Goal: Check status: Verify the current state of an ongoing process or item

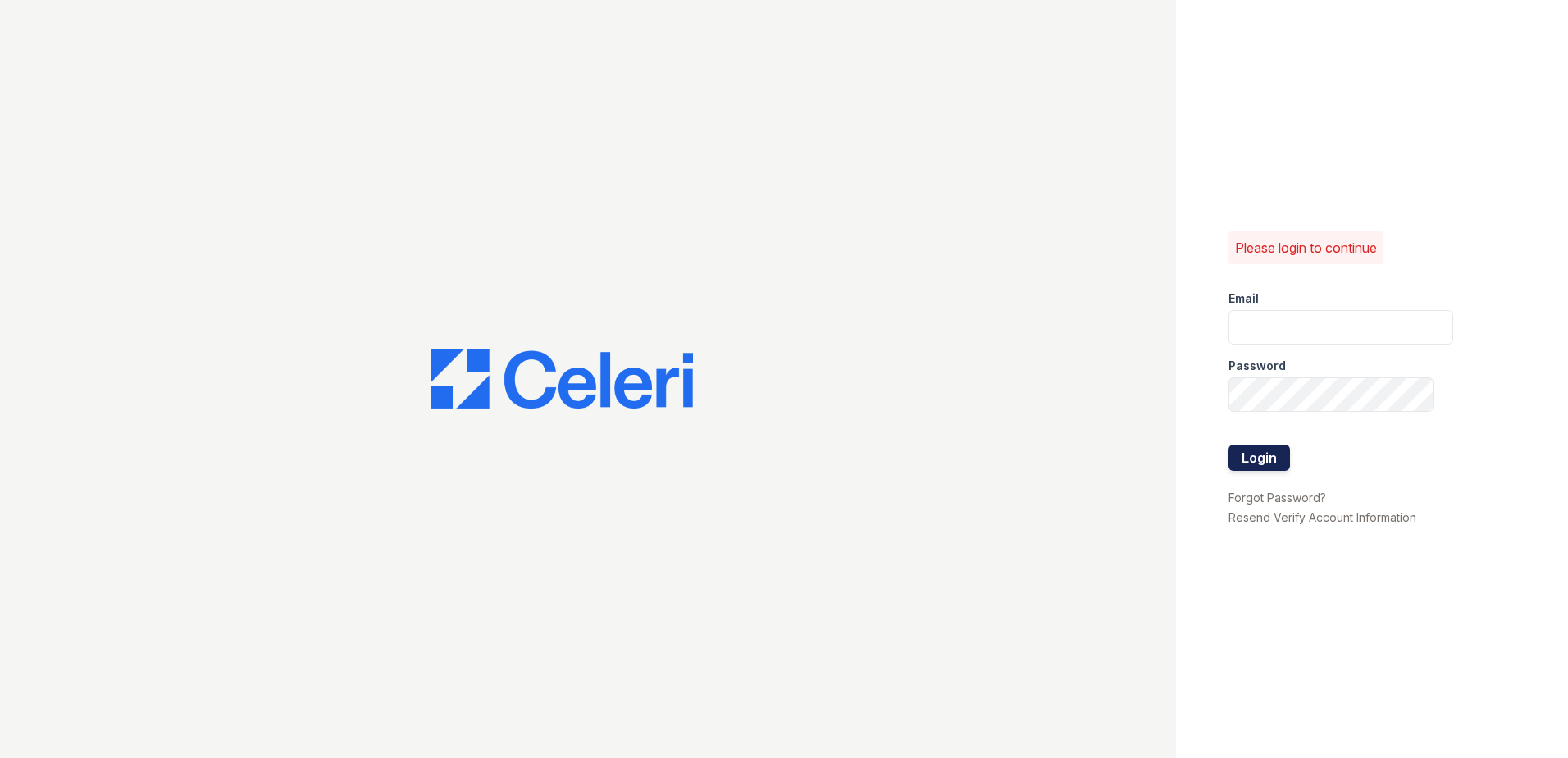
type input "[EMAIL_ADDRESS][DOMAIN_NAME]"
click at [1248, 458] on button "Login" at bounding box center [1259, 457] width 62 height 26
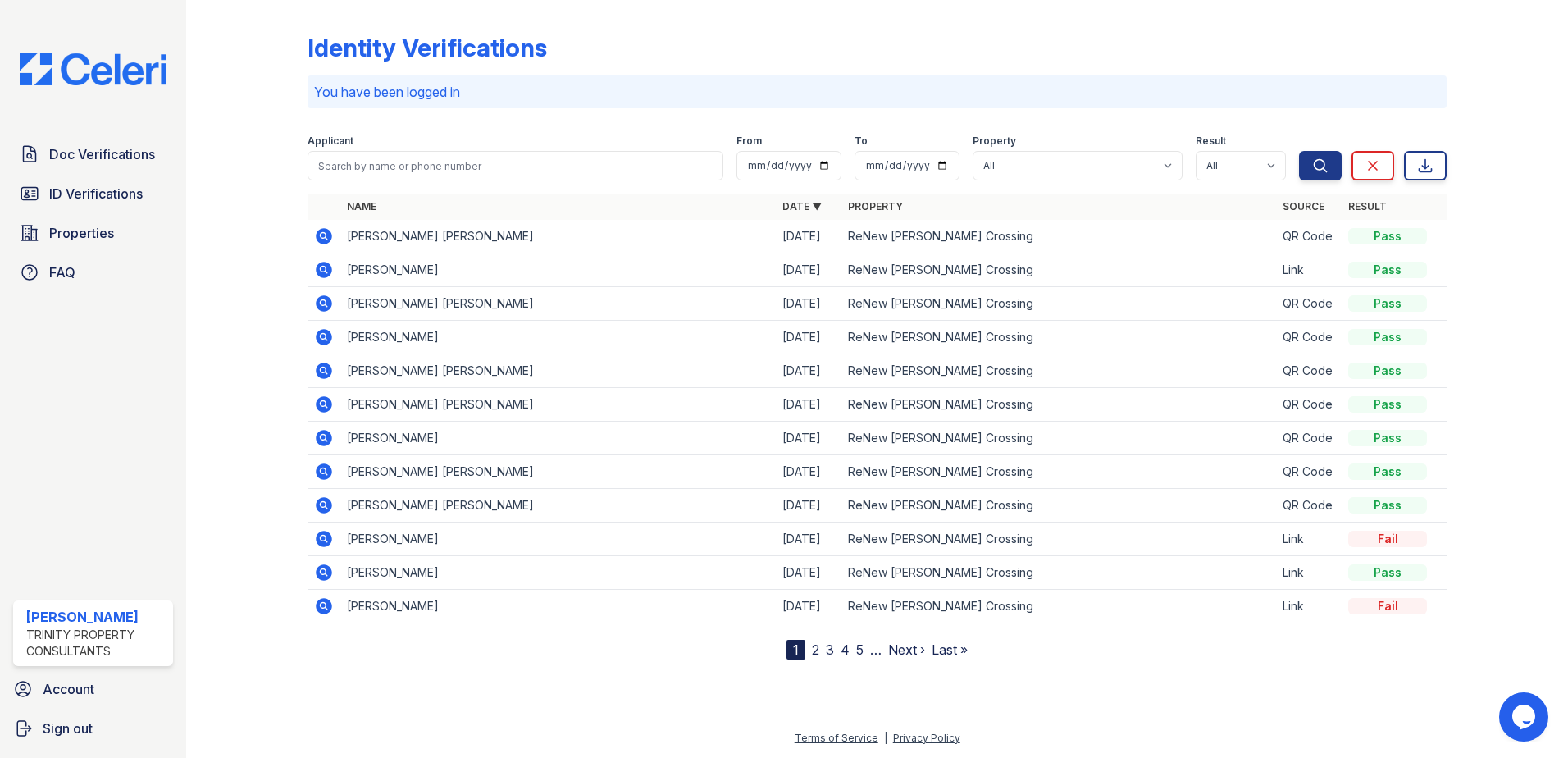
drag, startPoint x: 112, startPoint y: 192, endPoint x: 187, endPoint y: 194, distance: 75.0
click at [112, 192] on span "ID Verifications" at bounding box center [96, 194] width 94 height 20
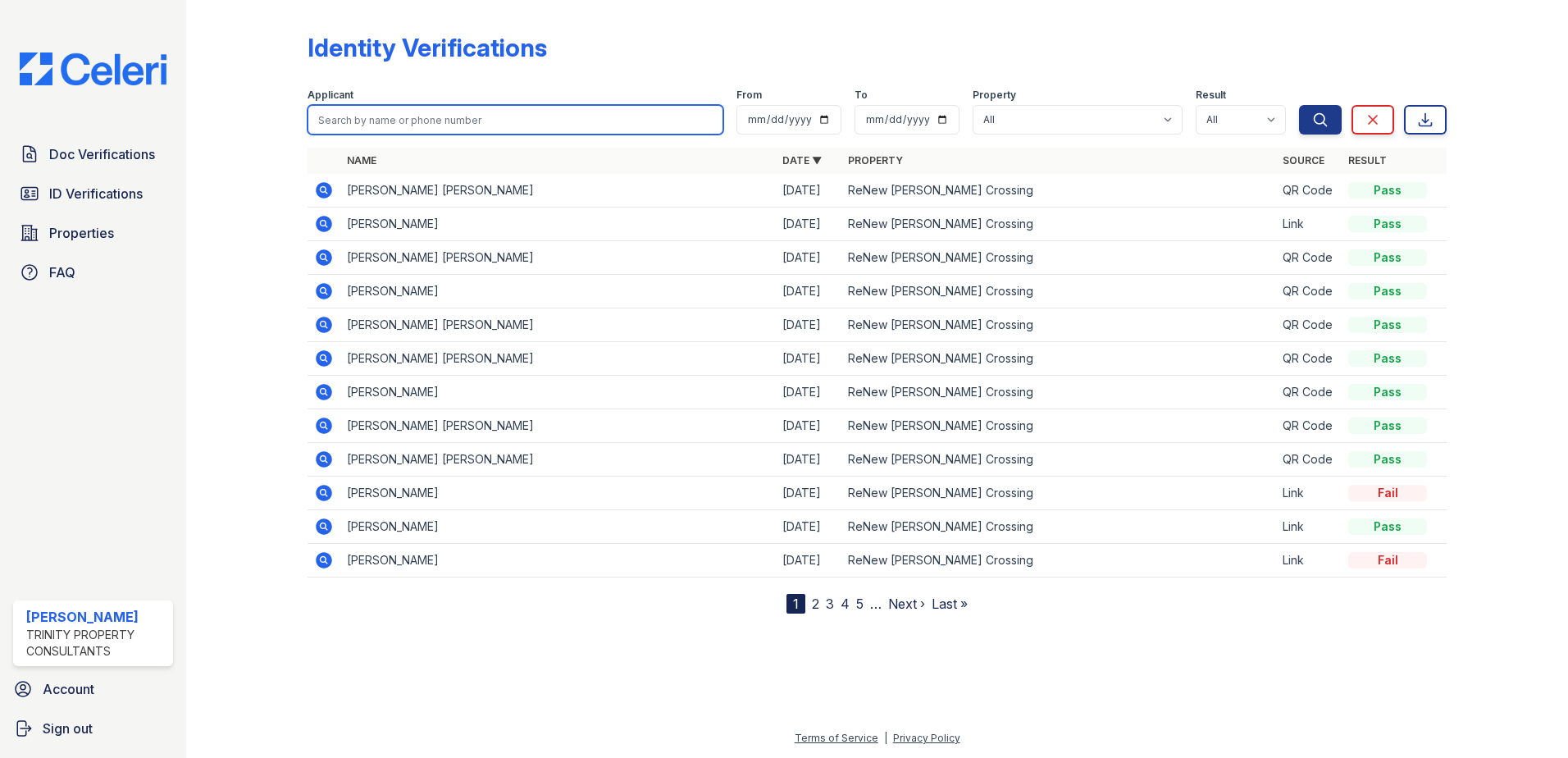
click at [409, 113] on input "search" at bounding box center [515, 119] width 416 height 29
type input "[PERSON_NAME]"
click at [1299, 105] on button "Search" at bounding box center [1320, 119] width 43 height 29
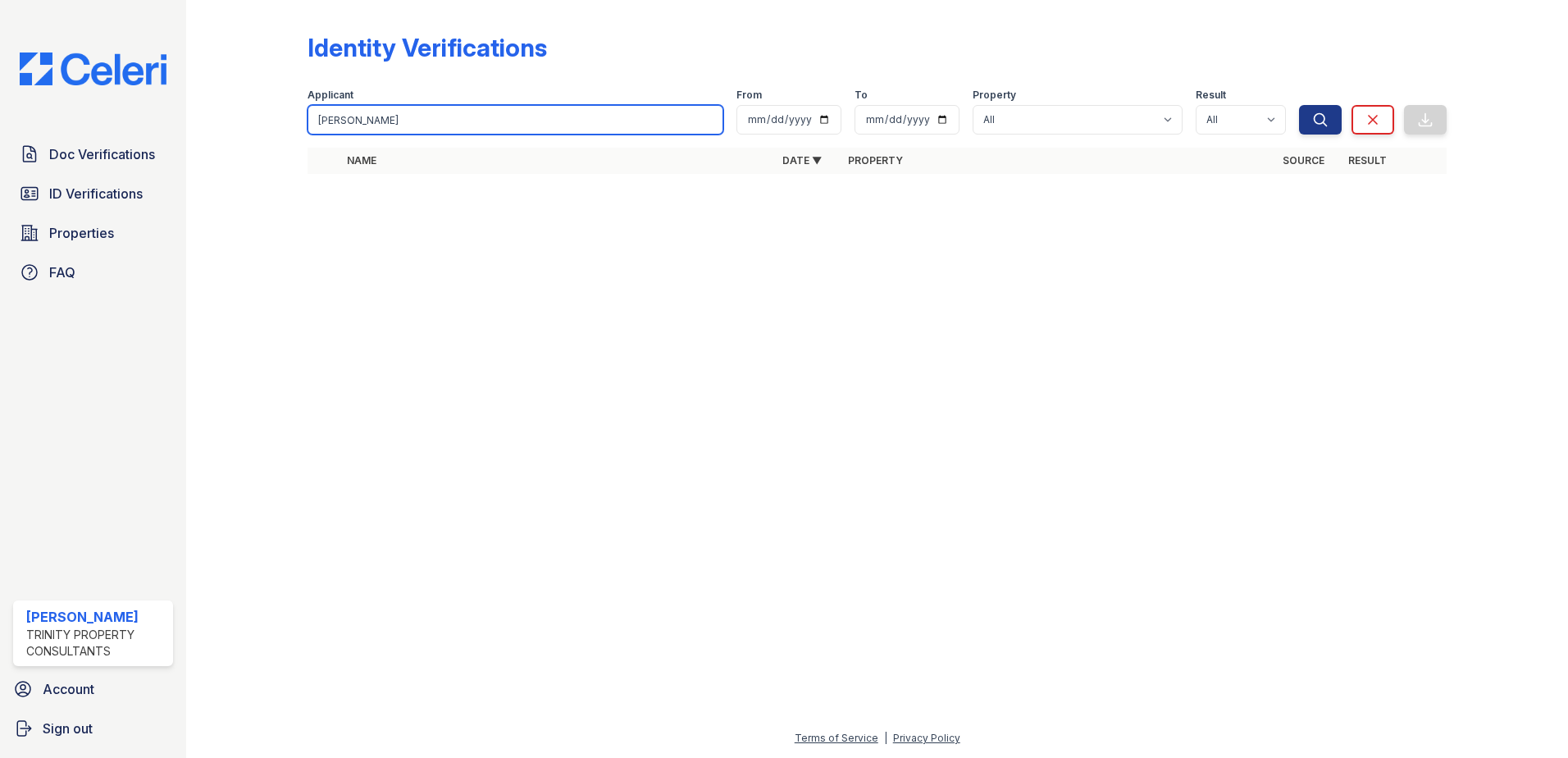
drag, startPoint x: 400, startPoint y: 121, endPoint x: 353, endPoint y: 116, distance: 47.3
click at [353, 116] on input "[PERSON_NAME]" at bounding box center [515, 119] width 416 height 29
type input "CharlesJones"
click at [1299, 105] on button "Search" at bounding box center [1320, 119] width 43 height 29
type input "[PERSON_NAME]"
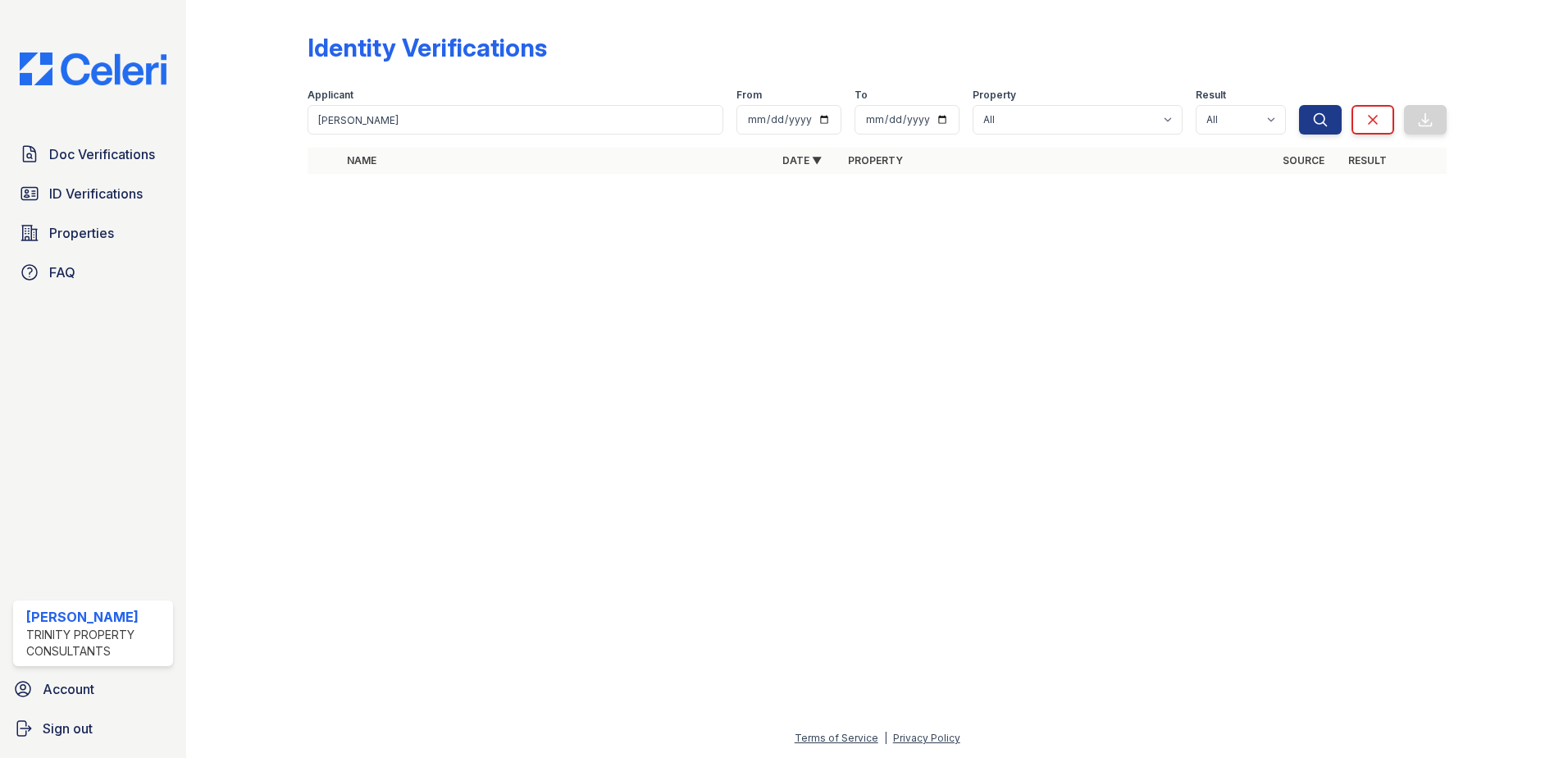
click at [416, 163] on th "Name" at bounding box center [558, 160] width 436 height 26
click at [1331, 122] on button "Search" at bounding box center [1320, 119] width 43 height 29
click at [1330, 122] on button "Search" at bounding box center [1320, 119] width 43 height 29
drag, startPoint x: 400, startPoint y: 120, endPoint x: 291, endPoint y: 106, distance: 109.9
click at [291, 106] on div "Identity Verifications Filter Applicant [PERSON_NAME] From To Property All ReNe…" at bounding box center [876, 108] width 1330 height 217
